Goal: Information Seeking & Learning: Learn about a topic

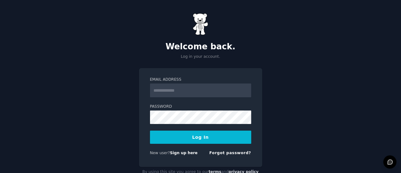
scroll to position [17, 0]
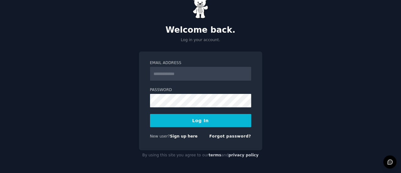
click at [213, 77] on input "Email Address" at bounding box center [200, 74] width 101 height 14
type input "**********"
click at [165, 122] on button "Log In" at bounding box center [200, 120] width 101 height 13
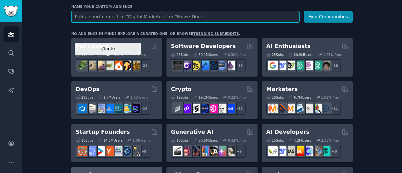
scroll to position [43, 0]
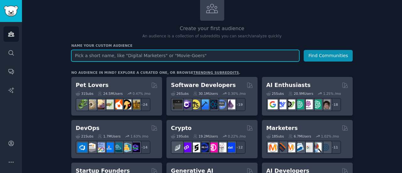
click at [137, 56] on input "text" at bounding box center [185, 56] width 228 height 12
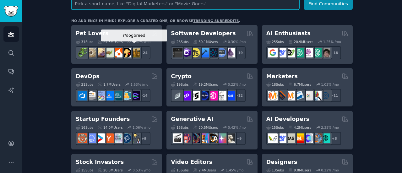
scroll to position [96, 0]
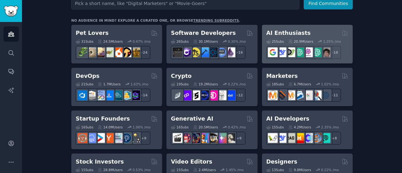
click at [309, 33] on div "AI Enthusiasts" at bounding box center [308, 33] width 82 height 8
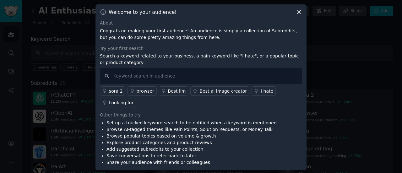
click at [302, 18] on div "Welcome to your audience! About Congrats on making your first audience! An audi…" at bounding box center [201, 87] width 211 height 166
click at [300, 15] on icon at bounding box center [299, 12] width 7 height 7
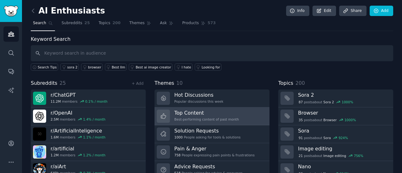
click at [204, 108] on link "Top Content Best-performing content of past month" at bounding box center [212, 116] width 115 height 18
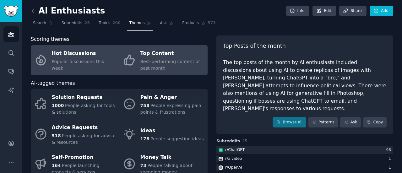
click at [72, 69] on link "Hot Discussions Popular discussions this week" at bounding box center [75, 60] width 88 height 30
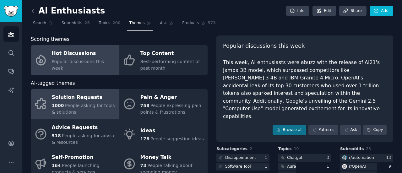
click at [68, 116] on link "Solution Requests 1000 People asking for tools & solutions" at bounding box center [75, 104] width 88 height 30
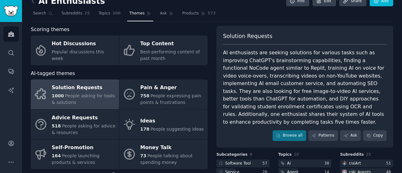
scroll to position [9, 0]
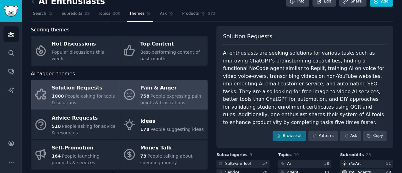
click at [189, 83] on div "Pain & Anger" at bounding box center [172, 88] width 64 height 10
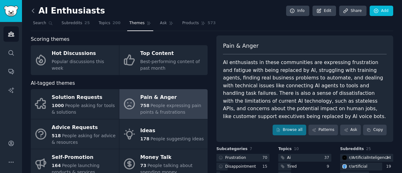
click at [34, 10] on icon at bounding box center [33, 11] width 7 height 7
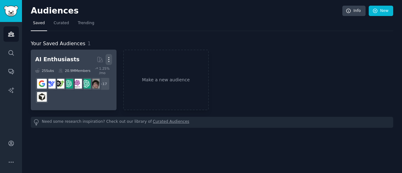
click at [109, 59] on icon "button" at bounding box center [109, 59] width 7 height 7
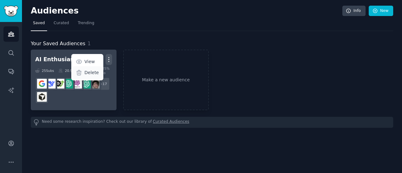
click at [94, 74] on p "Delete" at bounding box center [92, 72] width 14 height 7
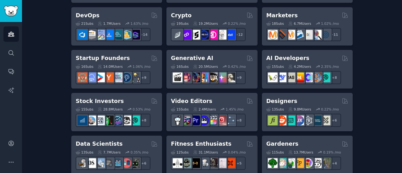
scroll to position [156, 0]
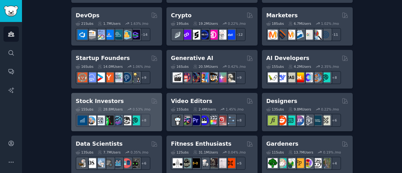
click at [129, 102] on div "Stock Investors" at bounding box center [117, 101] width 82 height 8
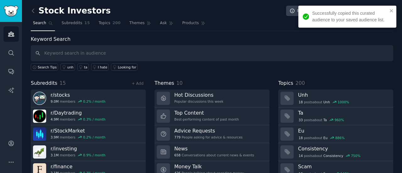
scroll to position [42, 0]
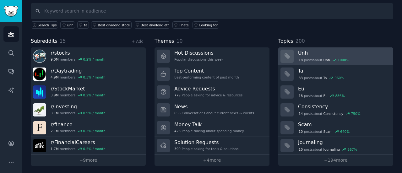
click at [315, 59] on div "18 post s about Unh 1000 %" at bounding box center [324, 60] width 52 height 6
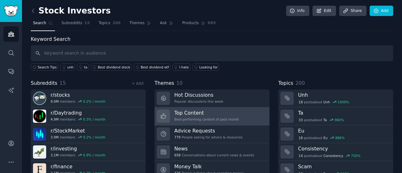
scroll to position [42, 0]
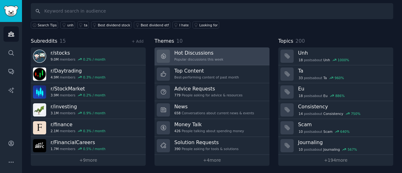
click at [202, 57] on div "Popular discussions this week" at bounding box center [198, 59] width 49 height 4
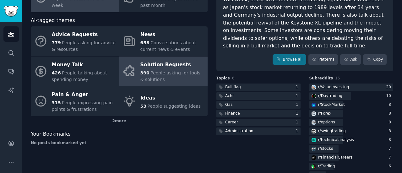
scroll to position [80, 0]
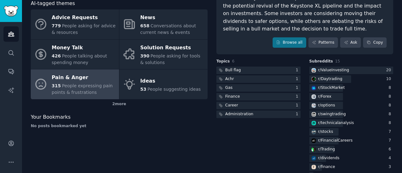
click at [104, 83] on span "People expressing pain points & frustrations" at bounding box center [82, 89] width 61 height 12
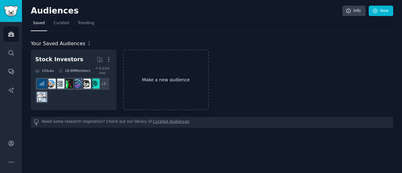
click at [173, 91] on link "Make a new audience" at bounding box center [166, 80] width 86 height 61
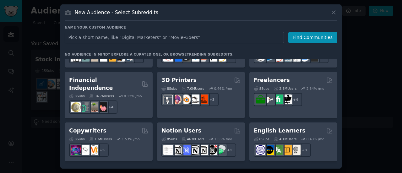
scroll to position [334, 0]
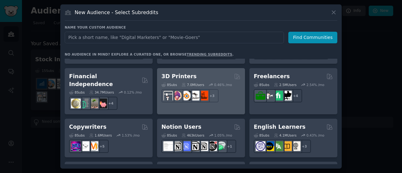
click at [207, 75] on div "3D Printers" at bounding box center [201, 77] width 79 height 8
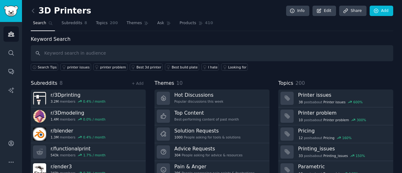
scroll to position [42, 0]
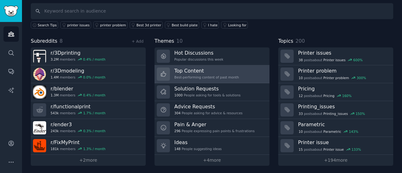
click at [204, 68] on h3 "Top Content" at bounding box center [206, 71] width 65 height 7
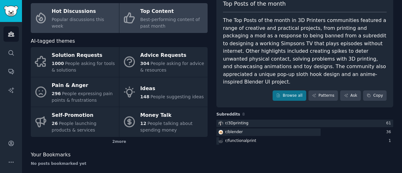
click at [95, 29] on link "Hot Discussions Popular discussions this week" at bounding box center [75, 18] width 88 height 30
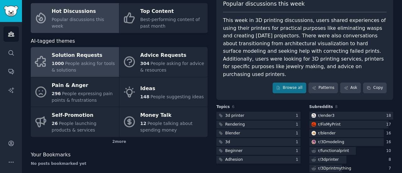
click at [90, 53] on div "Solution Requests" at bounding box center [84, 56] width 64 height 10
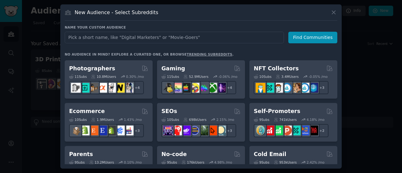
scroll to position [253, 0]
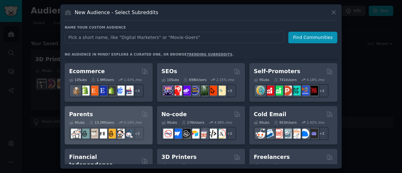
click at [106, 113] on div "Parents" at bounding box center [108, 115] width 79 height 8
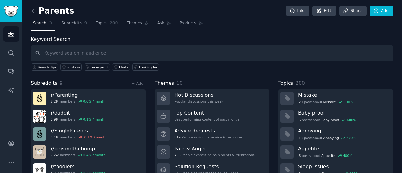
scroll to position [35, 0]
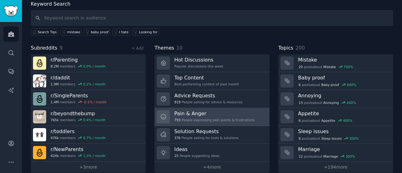
click at [200, 122] on div "Pain & Anger 793 People expressing pain points & frustrations" at bounding box center [214, 116] width 80 height 13
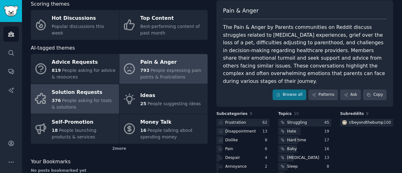
click at [99, 101] on span "People asking for tools & solutions" at bounding box center [82, 104] width 60 height 12
